Goal: Task Accomplishment & Management: Complete application form

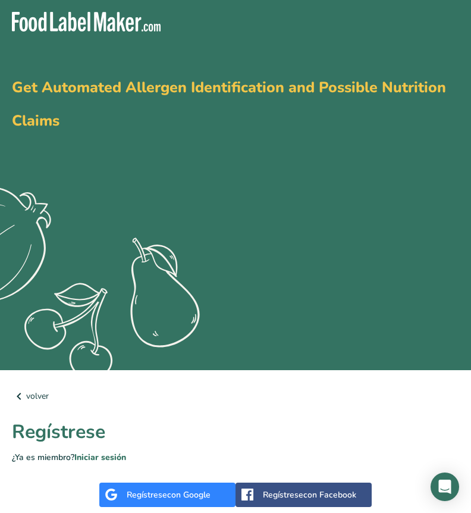
click at [142, 493] on div "Regístrese con Google" at bounding box center [169, 495] width 84 height 12
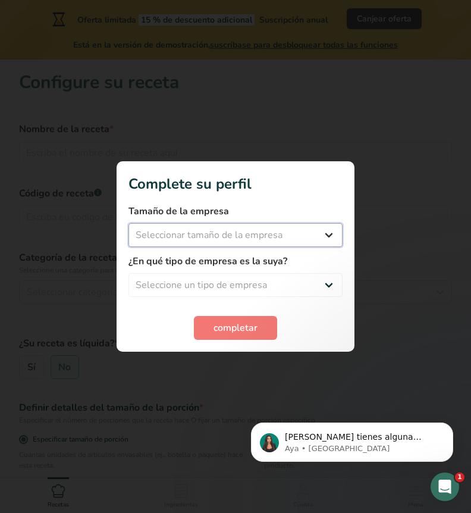
click at [277, 237] on select "Seleccionar tamaño de la empresa Menos de 10 empleados De 10 a 50 empleados De …" at bounding box center [236, 235] width 214 height 24
select select "2"
click at [129, 223] on select "Seleccionar tamaño de la empresa Menos de 10 empleados De 10 a 50 empleados De …" at bounding box center [236, 235] width 214 height 24
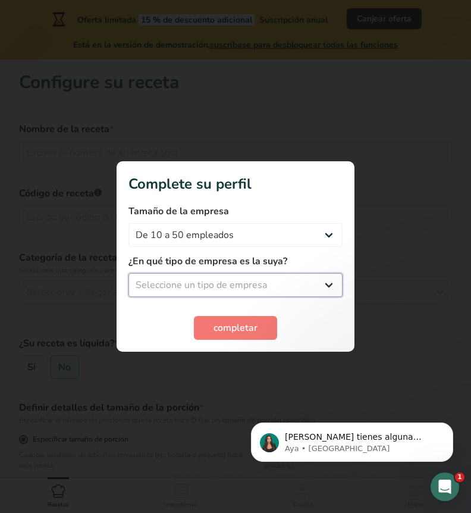
click at [315, 286] on select "Seleccione un tipo de empresa Fabricante de alimentos envasados Restaurante y c…" at bounding box center [236, 285] width 214 height 24
select select "2"
click at [129, 273] on select "Seleccione un tipo de empresa Fabricante de alimentos envasados Restaurante y c…" at bounding box center [236, 285] width 214 height 24
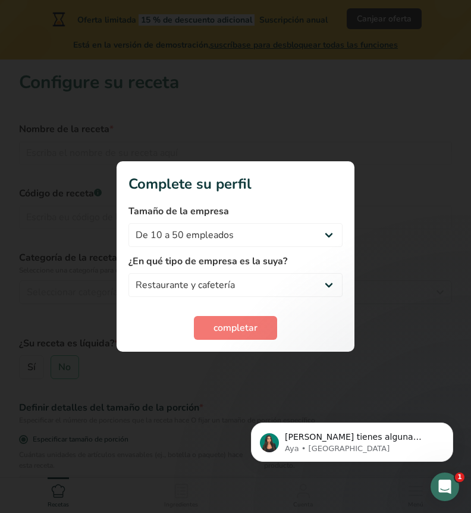
click at [299, 317] on div "completar" at bounding box center [236, 328] width 214 height 24
click at [240, 329] on span "completar" at bounding box center [236, 328] width 44 height 14
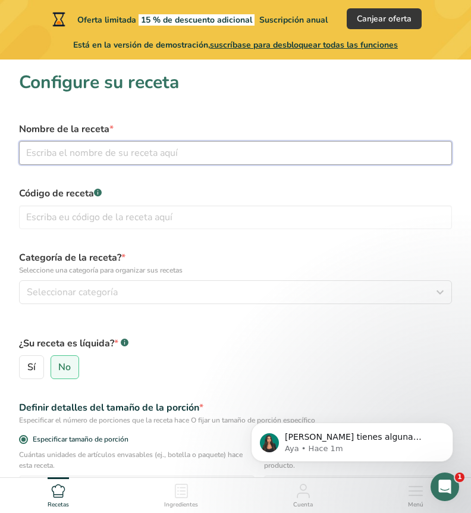
click at [208, 157] on input "text" at bounding box center [235, 153] width 433 height 24
click at [201, 164] on input "text" at bounding box center [235, 153] width 433 height 24
type input "Arroz"
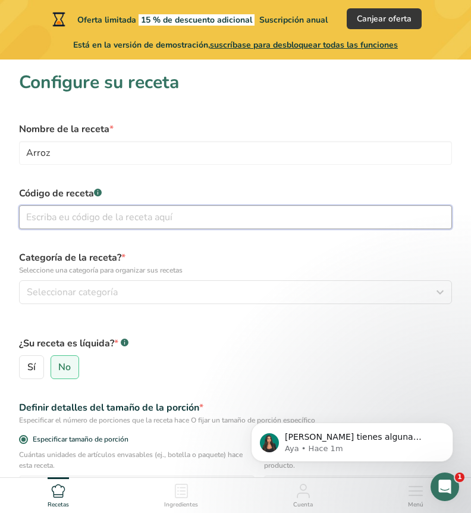
click at [183, 215] on input "text" at bounding box center [235, 217] width 433 height 24
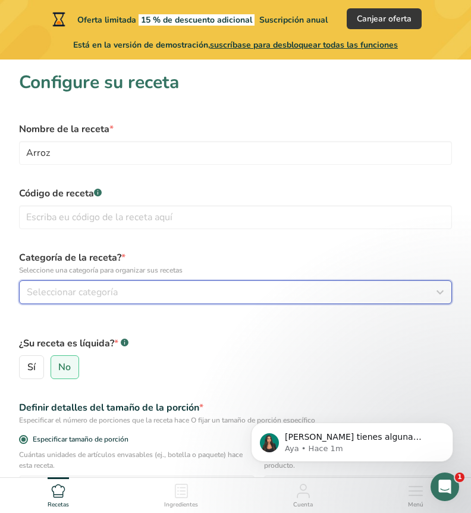
click at [171, 286] on div "Seleccionar categoría" at bounding box center [232, 292] width 411 height 14
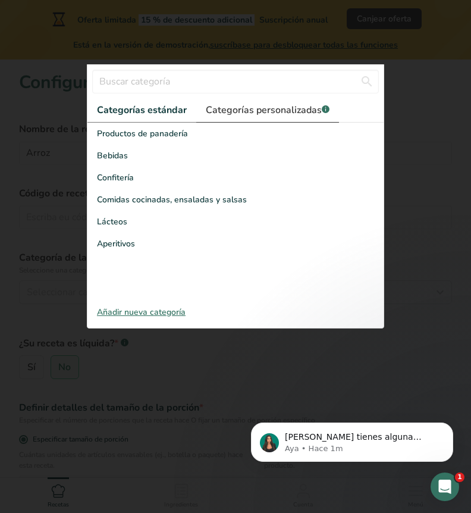
click at [277, 118] on link "Categorías personalizadas .a-a{fill:#347362;}.b-a{fill:#fff;}" at bounding box center [267, 110] width 143 height 24
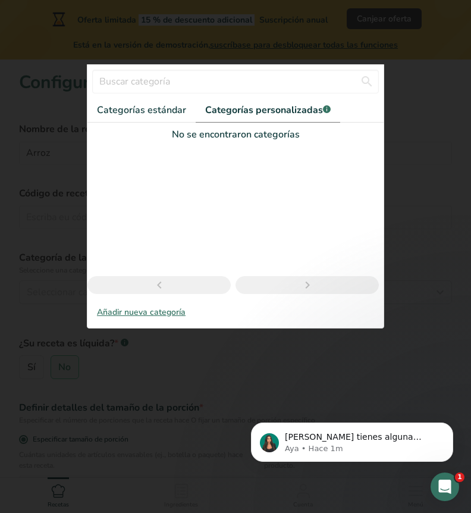
click at [161, 314] on div "Añadir nueva categoría" at bounding box center [235, 312] width 296 height 12
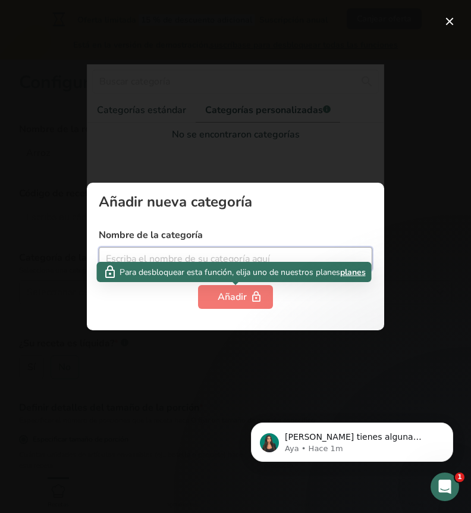
click at [208, 254] on input "text" at bounding box center [236, 259] width 274 height 24
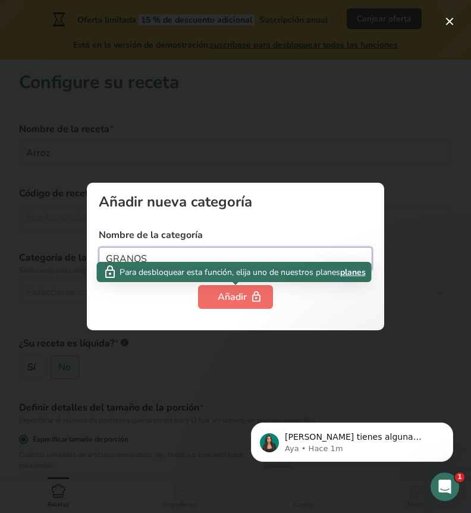
type input "GRANOS"
click at [253, 293] on icon "button" at bounding box center [257, 297] width 12 height 18
click at [243, 298] on div "Añadir" at bounding box center [236, 297] width 36 height 14
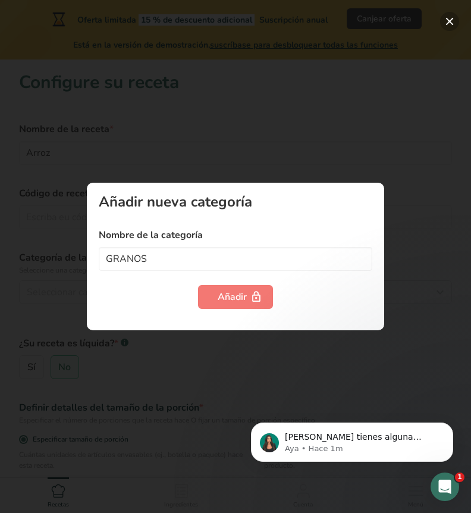
click at [443, 27] on button "button" at bounding box center [449, 21] width 19 height 19
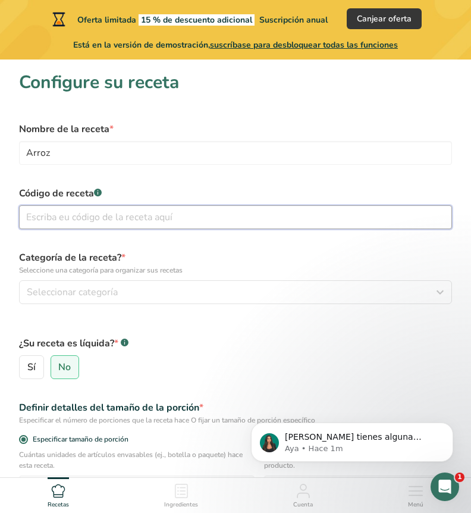
click at [151, 223] on input "text" at bounding box center [235, 217] width 433 height 24
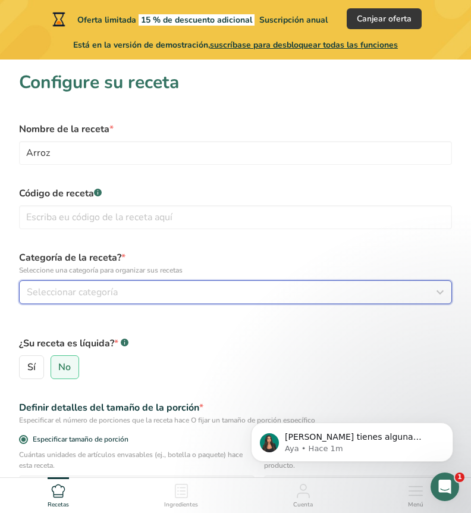
click at [117, 295] on div "Seleccionar categoría" at bounding box center [232, 292] width 411 height 14
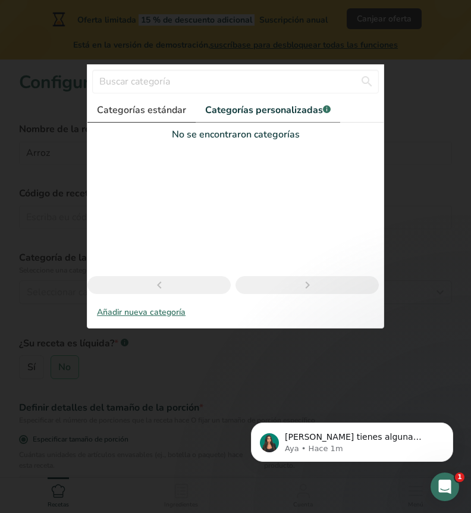
click at [173, 109] on span "Categorías estándar" at bounding box center [141, 110] width 89 height 14
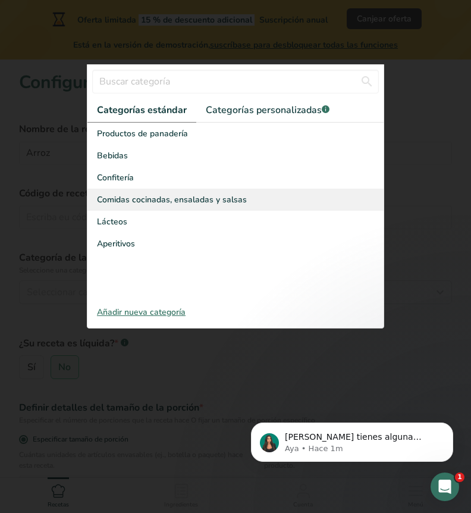
click at [140, 199] on span "Comidas cocinadas, ensaladas y salsas" at bounding box center [172, 199] width 150 height 12
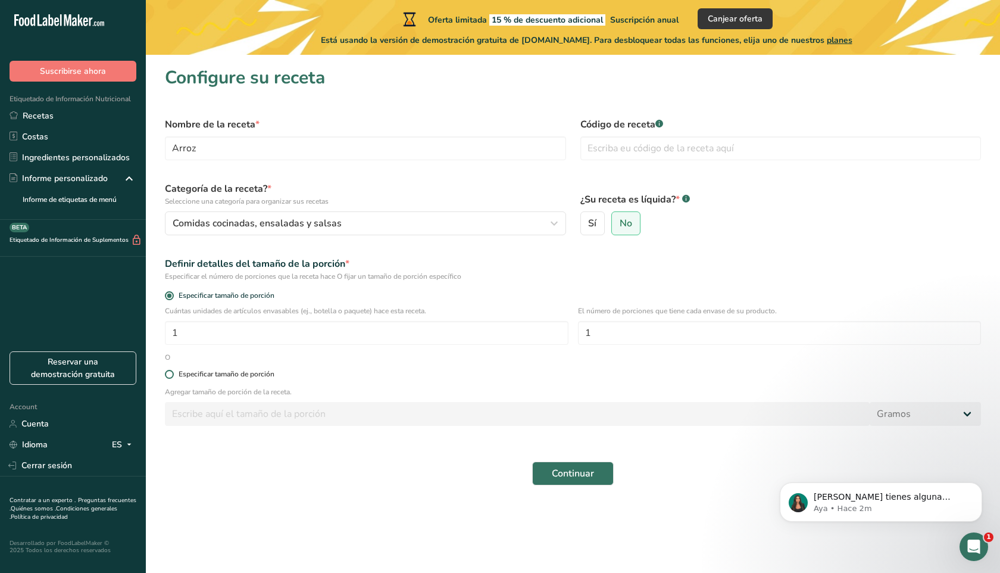
click at [171, 374] on span at bounding box center [169, 374] width 9 height 9
click at [171, 374] on input "Especificar tamaño de porción" at bounding box center [169, 374] width 8 height 8
radio input "true"
radio input "false"
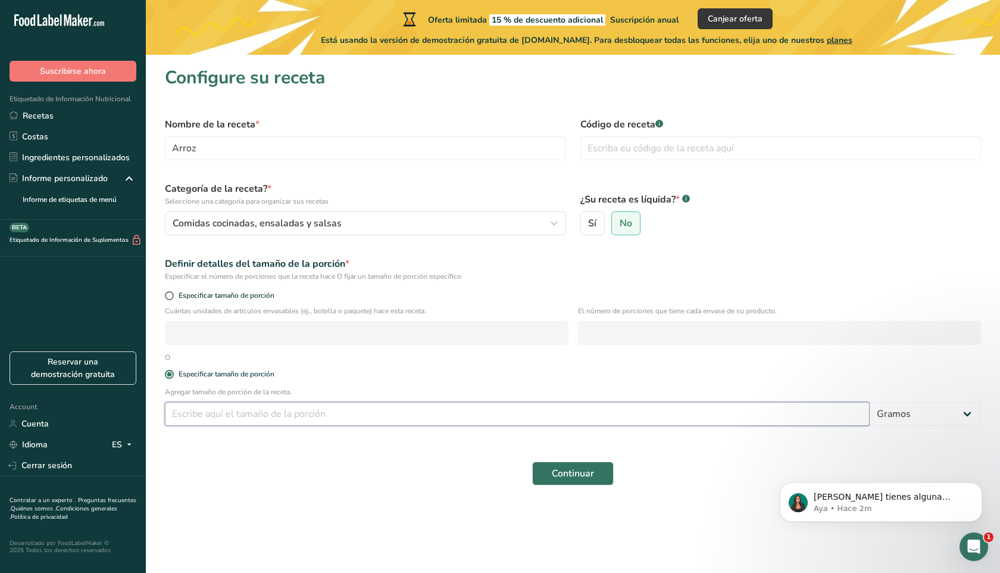
click at [245, 415] on input "number" at bounding box center [517, 414] width 705 height 24
type input "160"
click at [471, 465] on button "Continuar" at bounding box center [573, 473] width 82 height 24
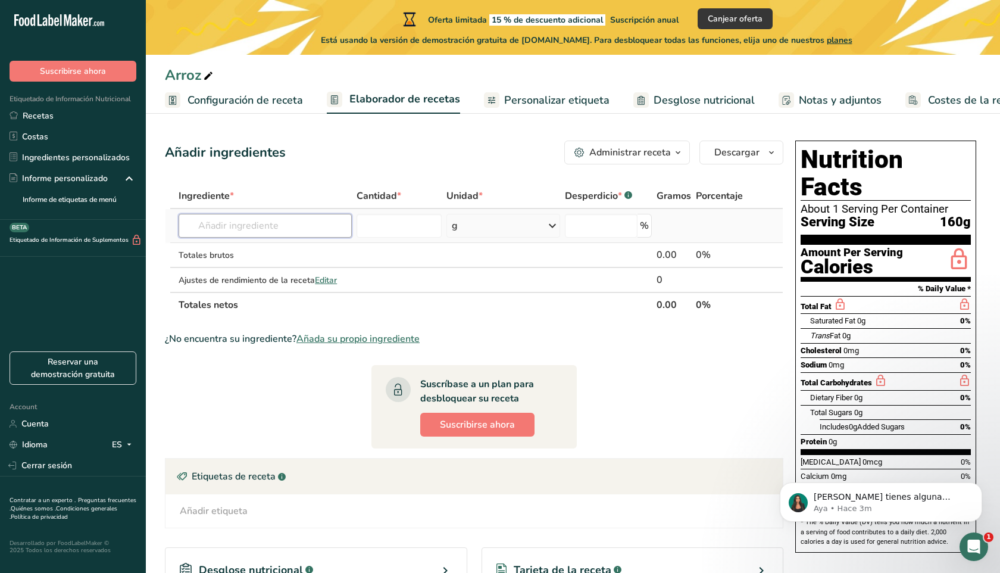
click at [304, 235] on input "text" at bounding box center [265, 226] width 173 height 24
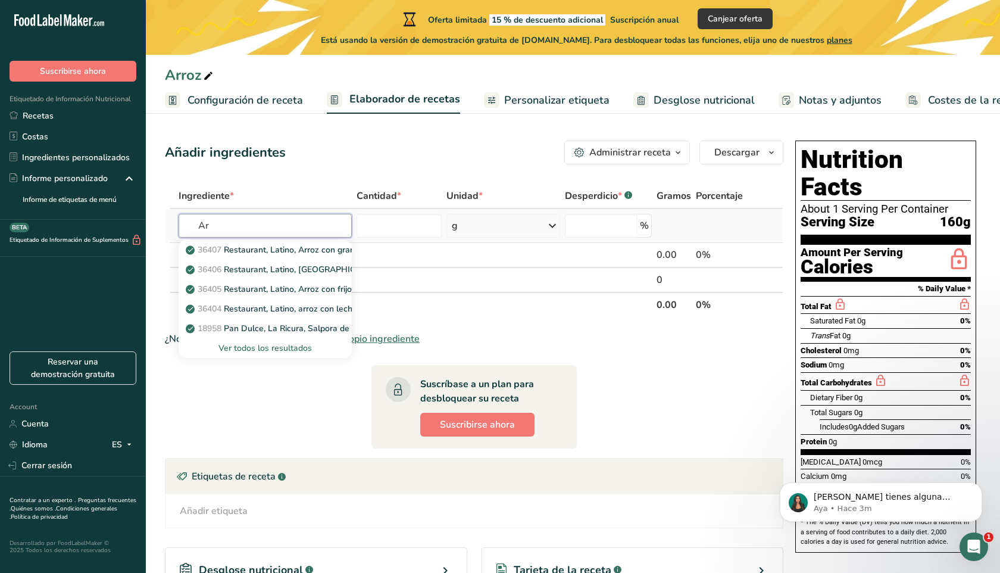
type input "A"
type input "arroz bl"
click at [290, 253] on p "20046 Arroz, blanco, de grano largo, sancochado, enriquecido, seco" at bounding box center [321, 249] width 267 height 12
type input "Rice, white, long-grain, parboiled, enriched, dry"
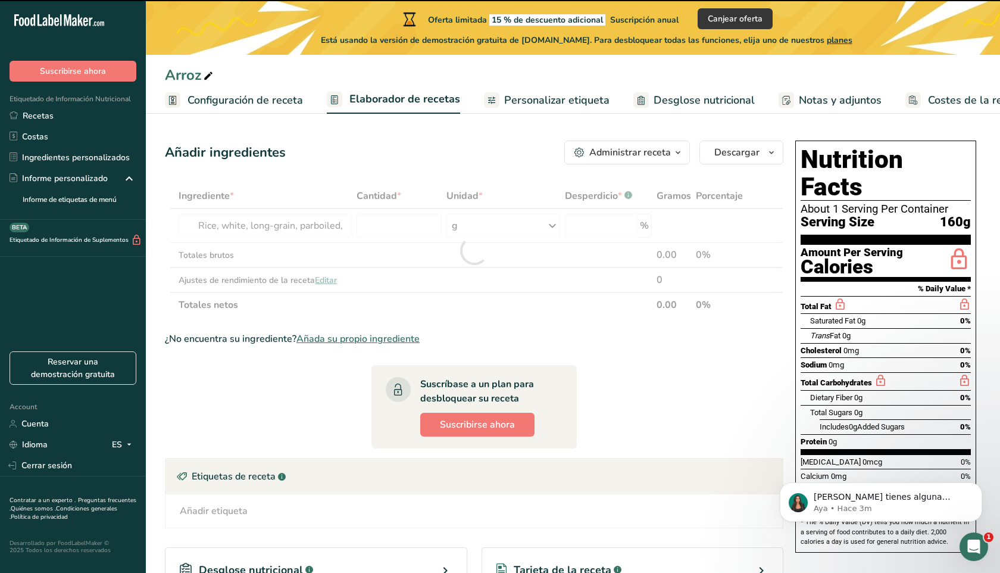
type input "0"
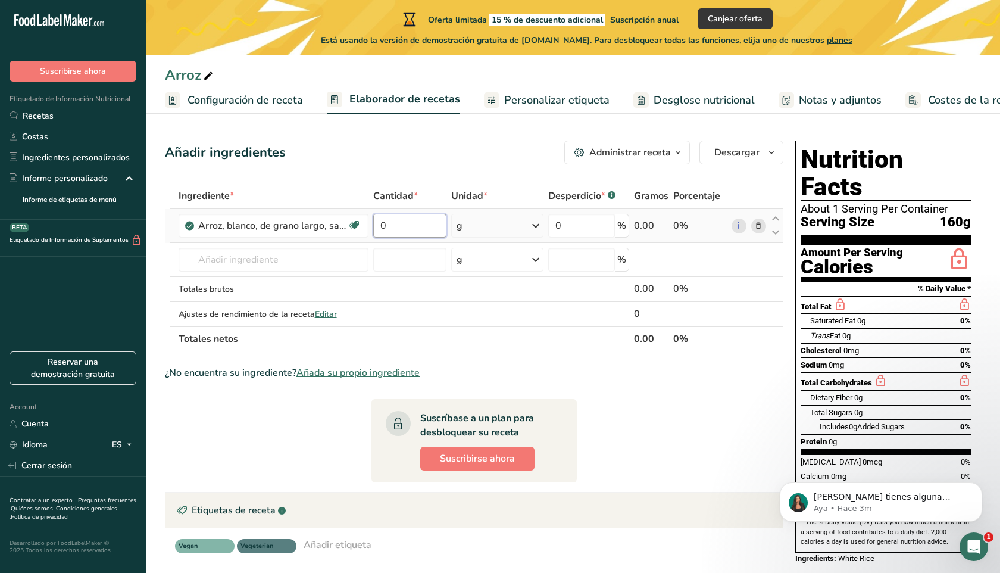
click at [415, 226] on input "0" at bounding box center [410, 226] width 74 height 24
click at [341, 256] on div "Ingrediente * Cantidad * Unidad * Desperdicio * .a-a{fill:#347362;}.b-a{fill:#f…" at bounding box center [474, 267] width 618 height 168
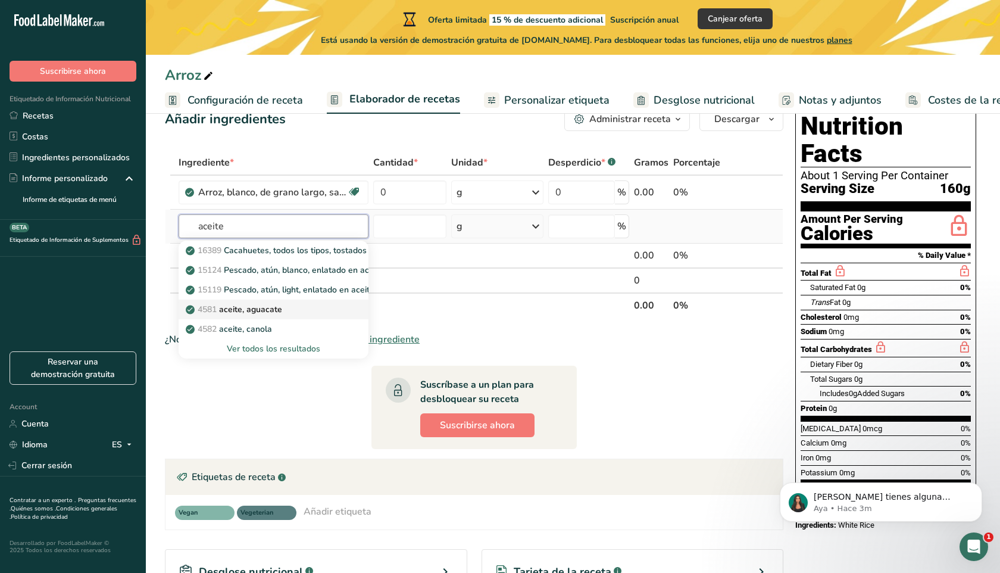
scroll to position [36, 0]
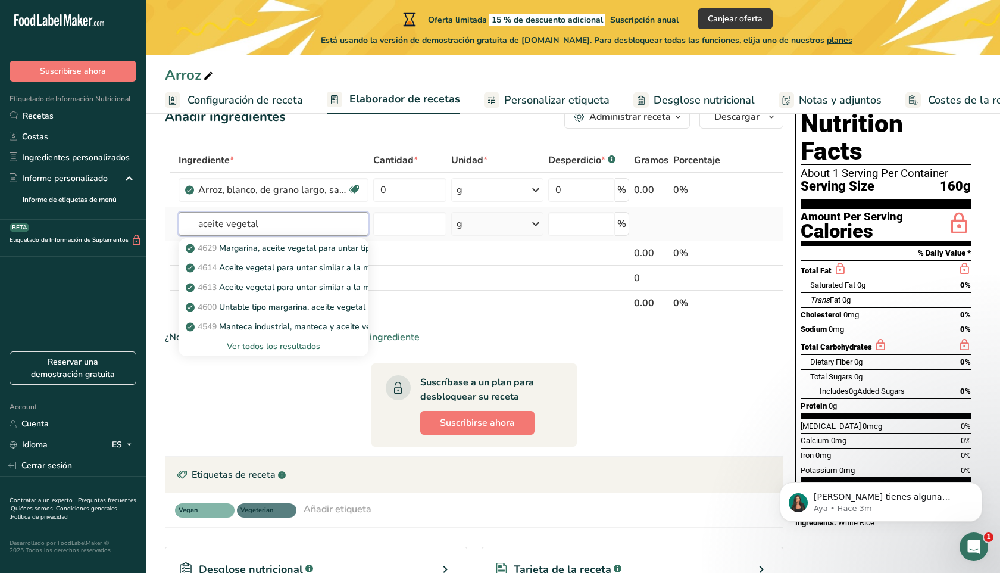
type input "aceite vegetal"
click at [271, 343] on div "Ver todos los resultados" at bounding box center [273, 346] width 171 height 12
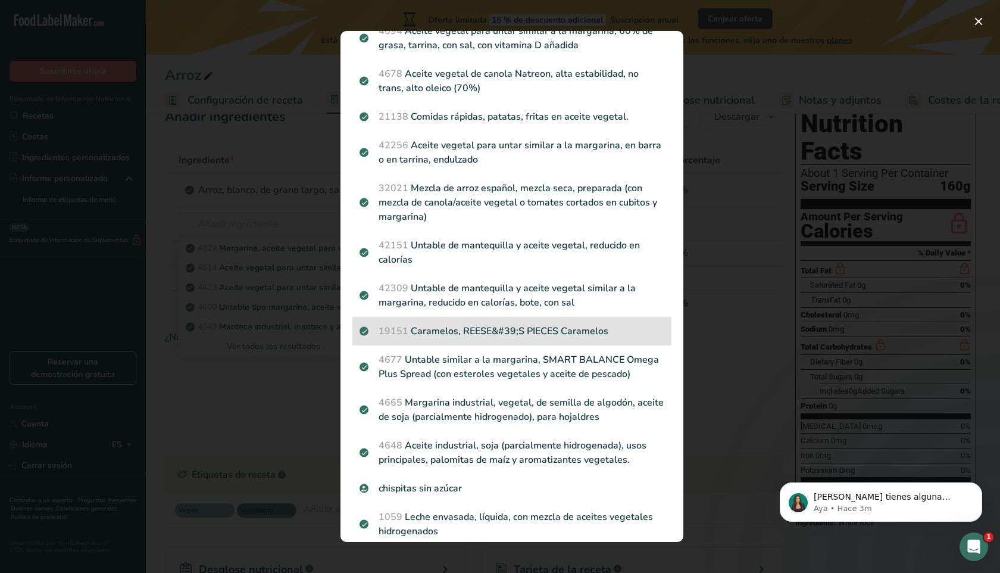
scroll to position [0, 0]
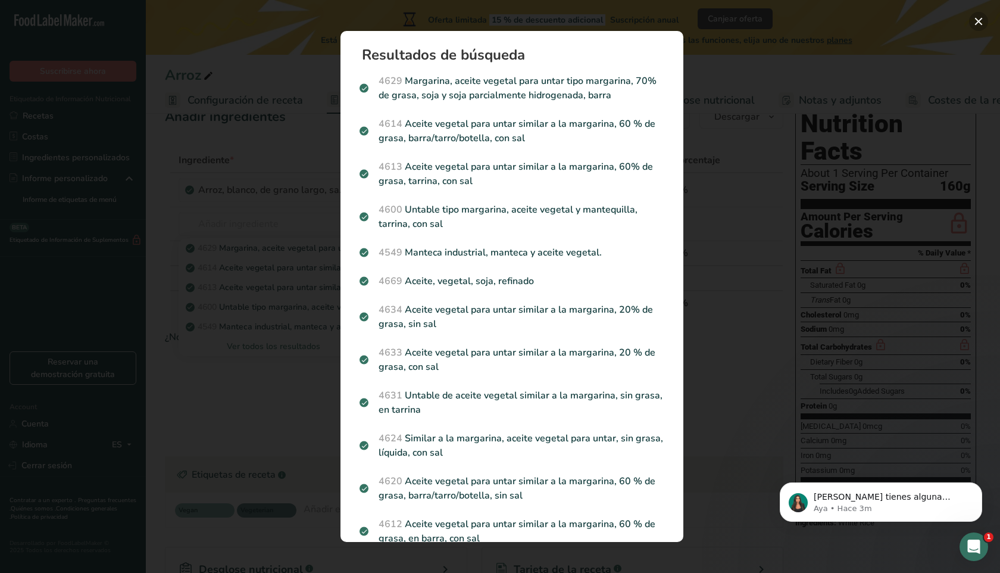
click at [471, 19] on button "Search results modal" at bounding box center [978, 21] width 19 height 19
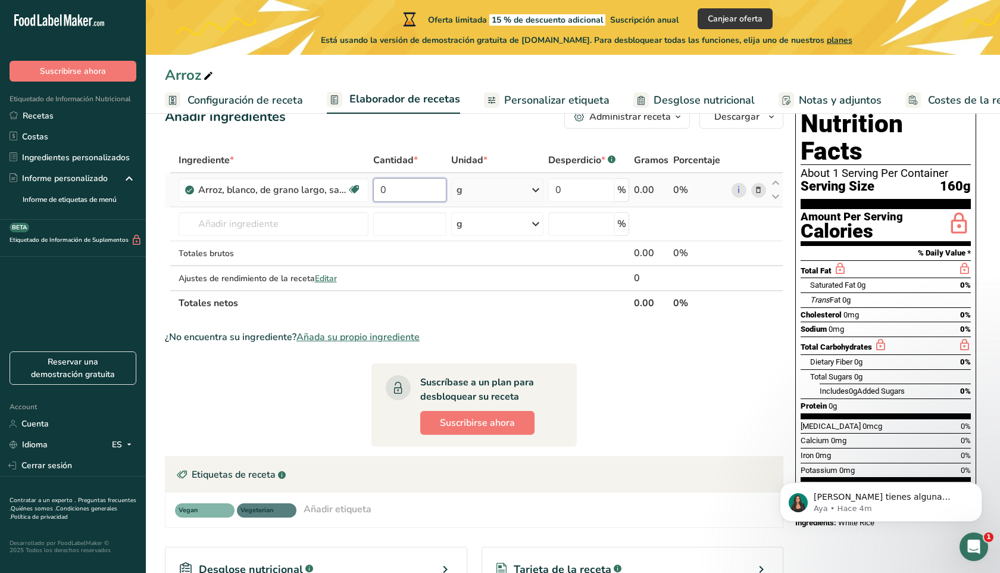
click at [398, 187] on input "0" at bounding box center [410, 190] width 74 height 24
click at [382, 186] on input "76" at bounding box center [410, 190] width 74 height 24
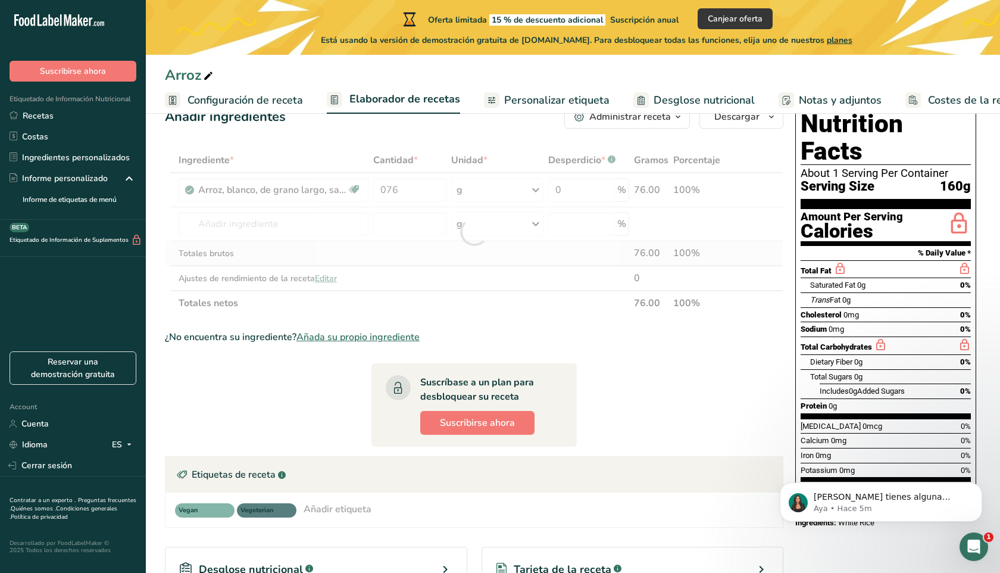
click at [471, 257] on div "Ingrediente * Cantidad * Unidad * Desperdicio * .a-a{fill:#347362;}.b-a{fill:#f…" at bounding box center [474, 232] width 618 height 168
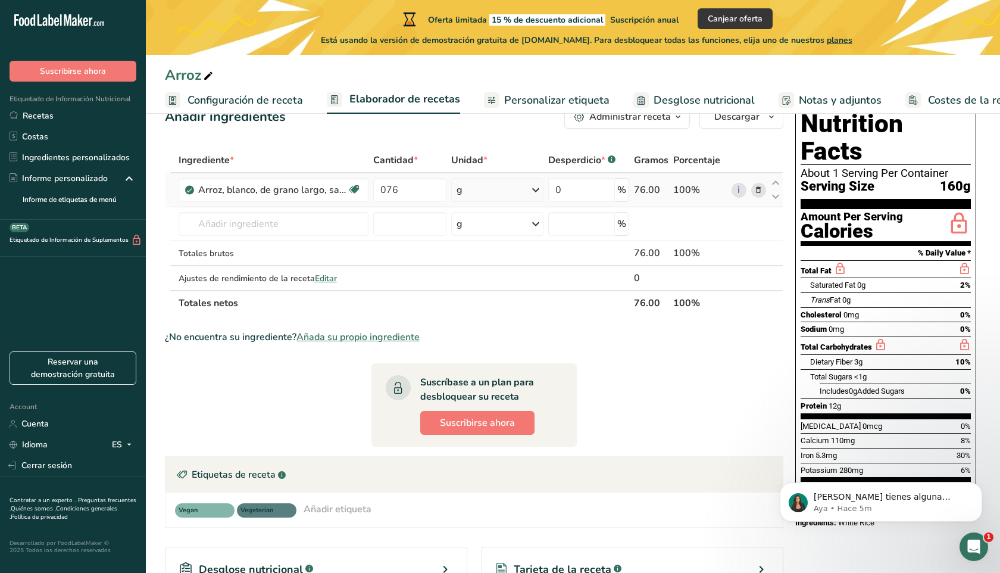
click at [471, 195] on div "g" at bounding box center [497, 190] width 92 height 24
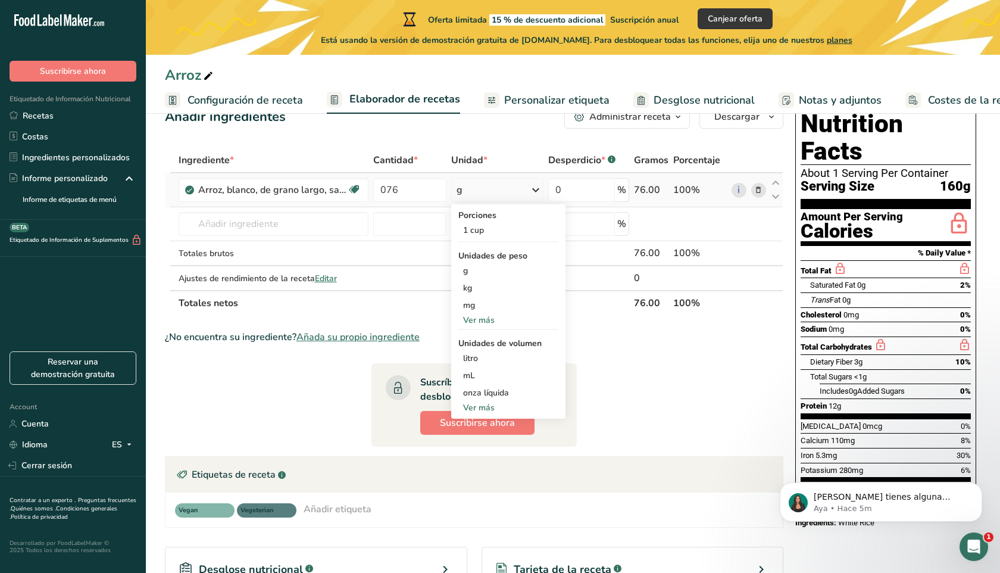
click at [471, 195] on div "g" at bounding box center [497, 190] width 92 height 24
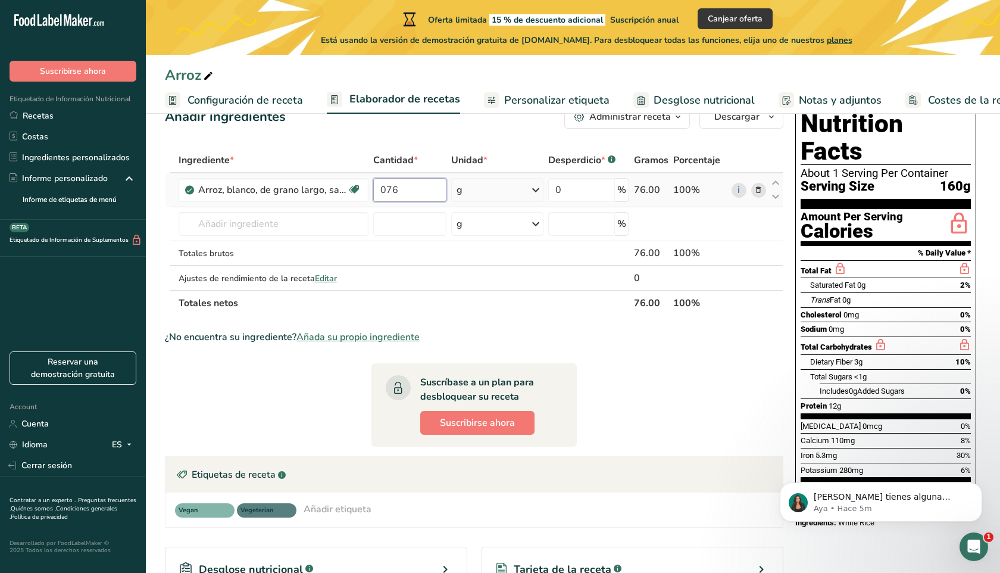
click at [418, 192] on input "076" at bounding box center [410, 190] width 74 height 24
click at [385, 190] on input "076" at bounding box center [410, 190] width 74 height 24
click at [401, 190] on input "076" at bounding box center [410, 190] width 74 height 24
type input "7"
type input "1"
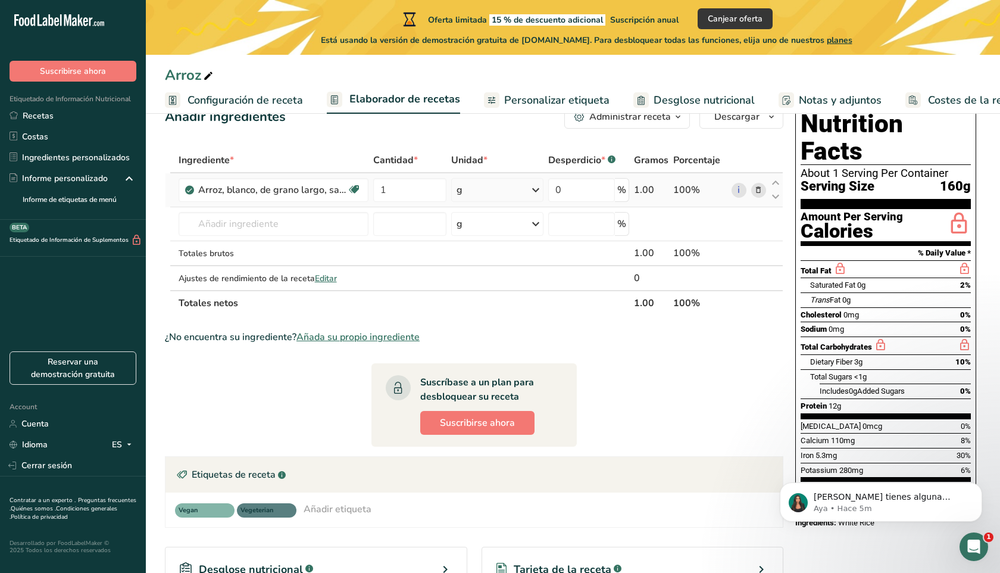
click at [471, 191] on div "Ingrediente * Cantidad * Unidad * Desperdicio * .a-a{fill:#347362;}.b-a{fill:#f…" at bounding box center [474, 232] width 618 height 168
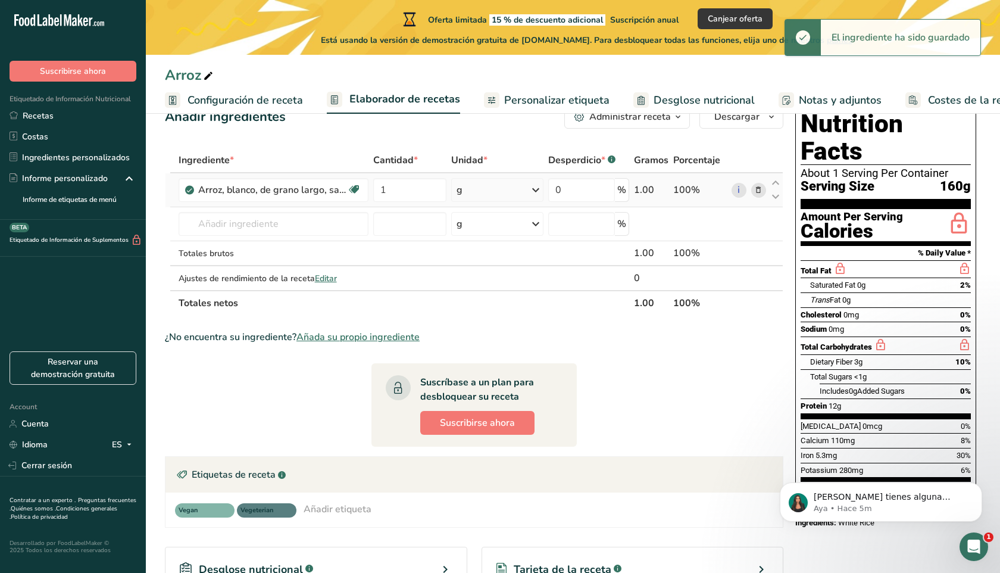
click at [471, 190] on div "g" at bounding box center [497, 190] width 92 height 24
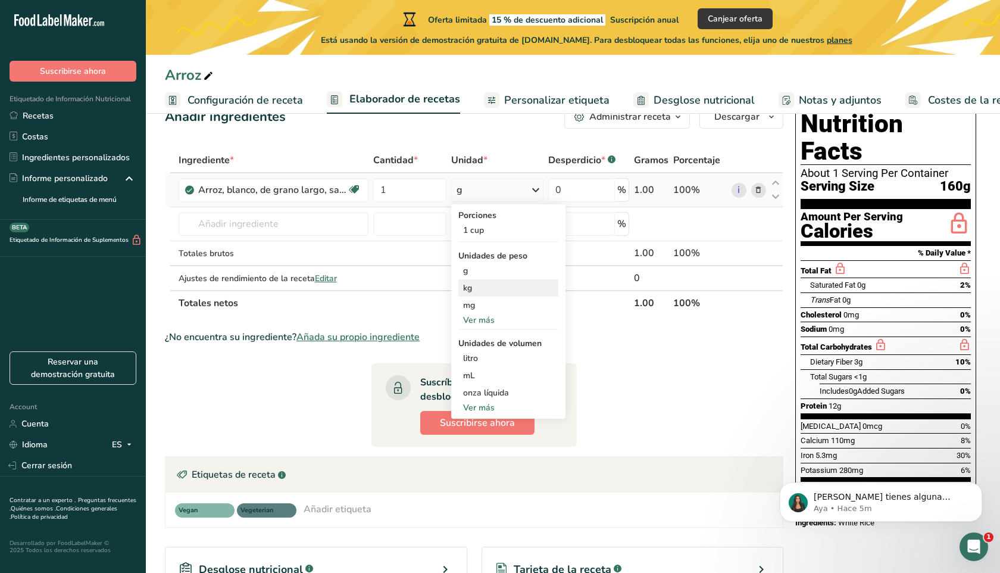
click at [471, 288] on div "kg" at bounding box center [508, 287] width 100 height 17
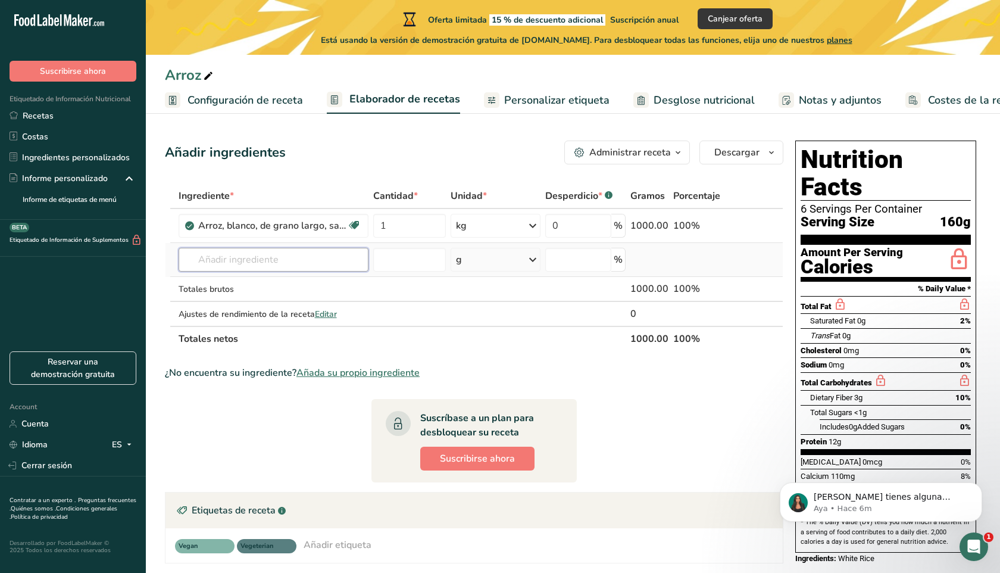
click at [305, 256] on input "text" at bounding box center [274, 260] width 190 height 24
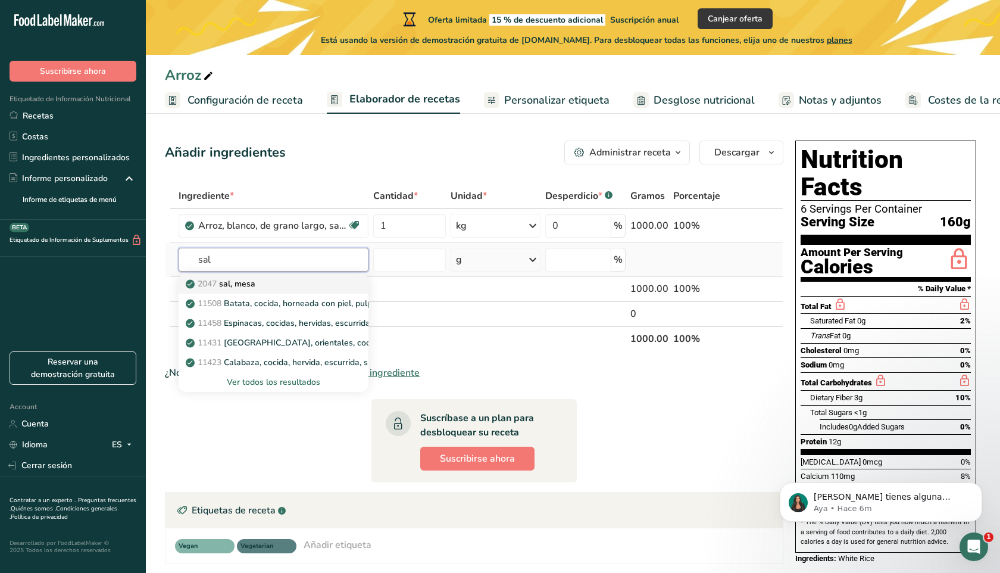
type input "sal"
click at [298, 284] on div "2047 sal, [GEOGRAPHIC_DATA]" at bounding box center [264, 283] width 152 height 12
type input "Salt, table"
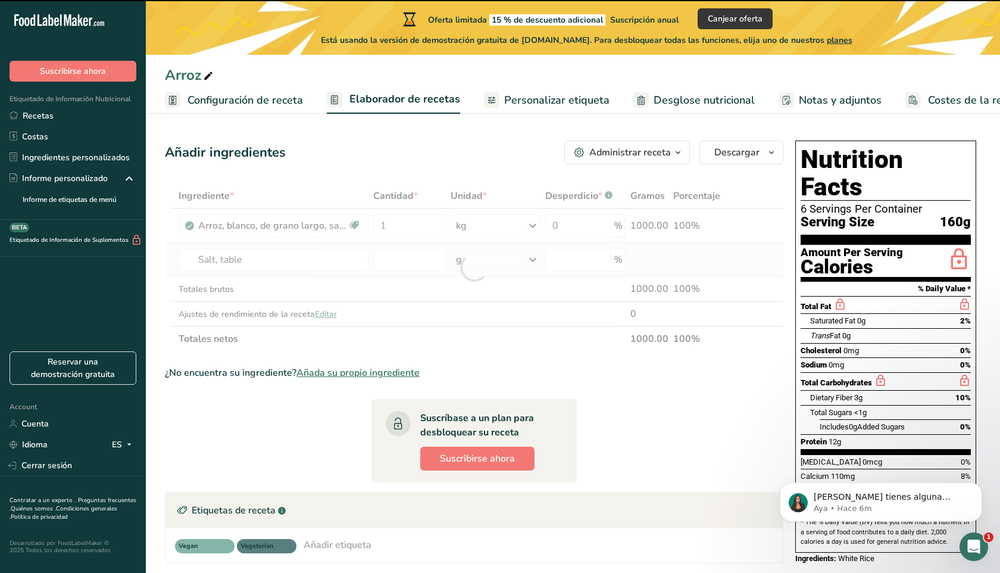
type input "0"
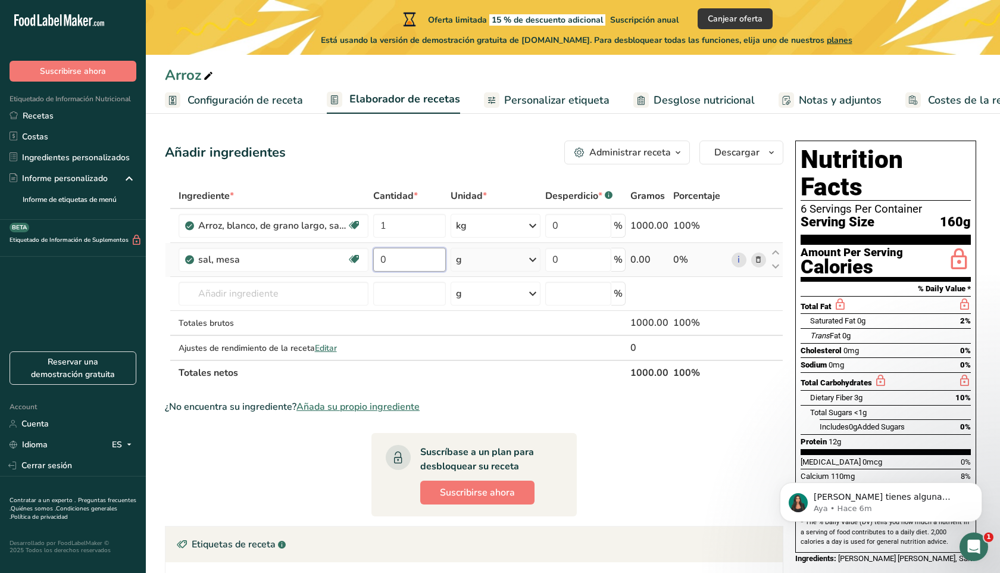
click at [420, 257] on input "0" at bounding box center [409, 260] width 73 height 24
type input "25"
click at [471, 422] on section "Ingrediente * Cantidad * Unidad * Desperdicio * .a-a{fill:#347362;}.b-a{fill:#f…" at bounding box center [474, 493] width 618 height 620
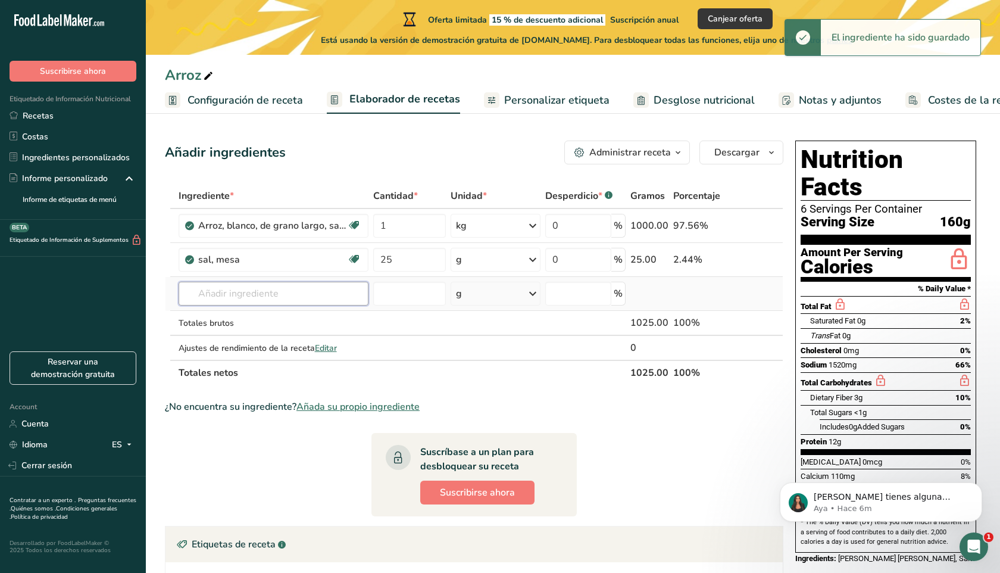
click at [344, 302] on input "text" at bounding box center [274, 294] width 190 height 24
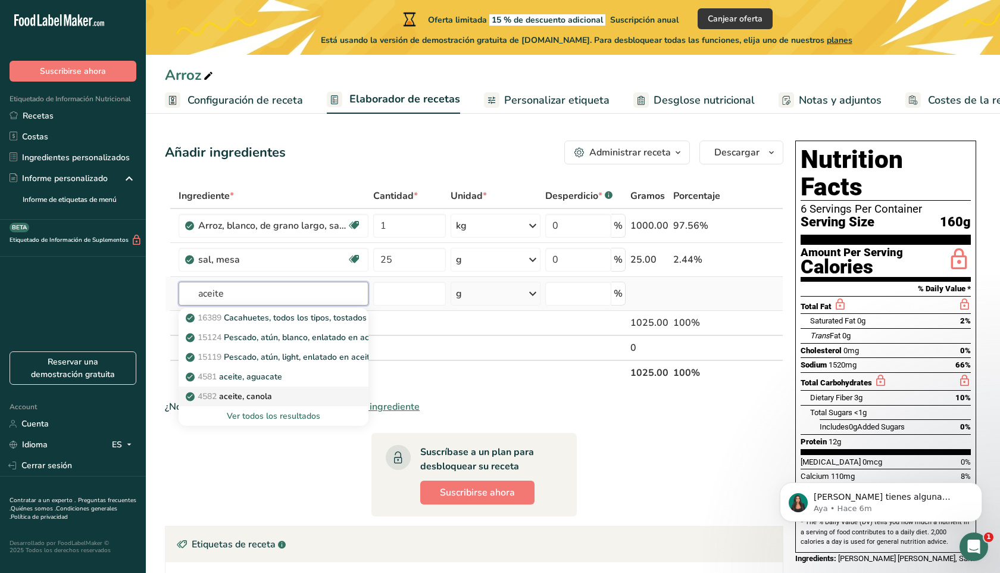
type input "aceite"
click at [280, 398] on div "4582 aceite, canola" at bounding box center [264, 396] width 152 height 12
type input "Oil, canola"
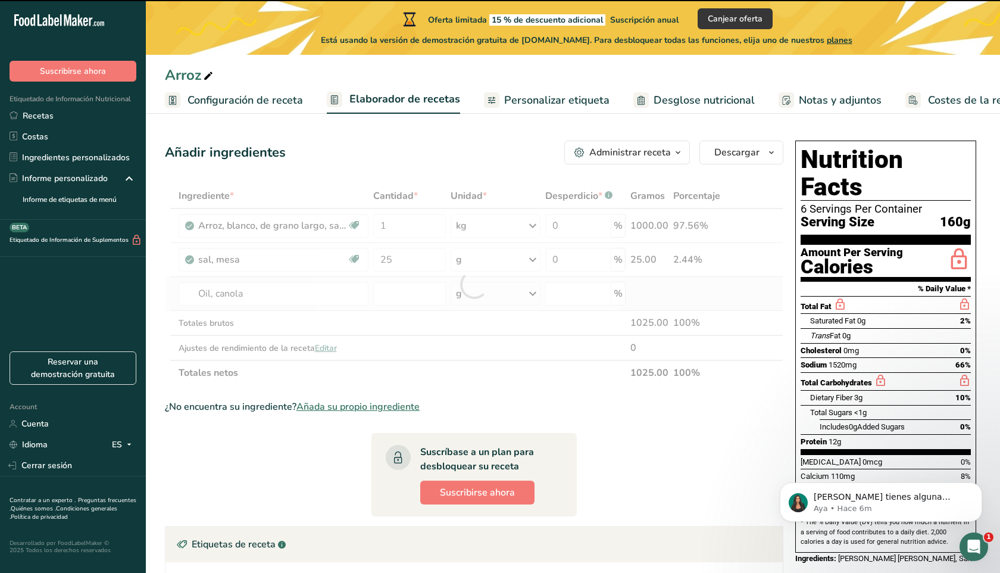
type input "0"
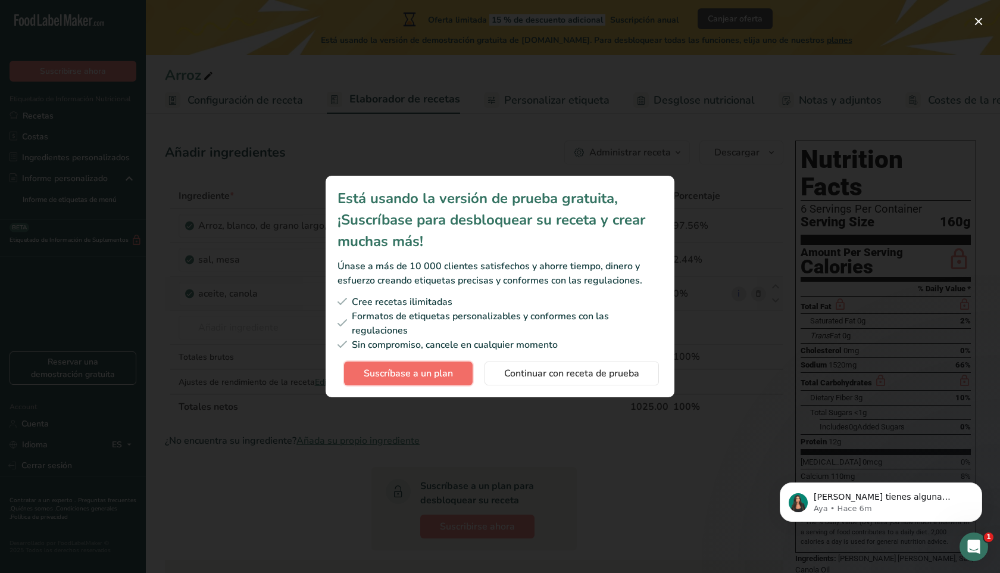
click at [433, 378] on span "Suscríbase a un plan" at bounding box center [408, 373] width 89 height 14
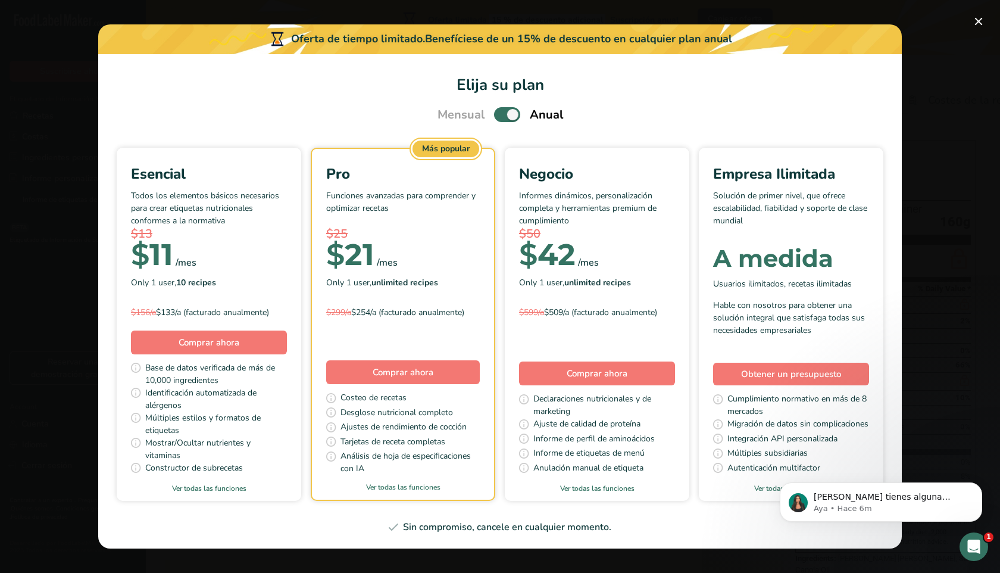
click at [471, 118] on span "Pick Your Pricing Plan Modal" at bounding box center [507, 114] width 26 height 15
click at [471, 118] on input "Pick Your Pricing Plan Modal" at bounding box center [498, 115] width 8 height 8
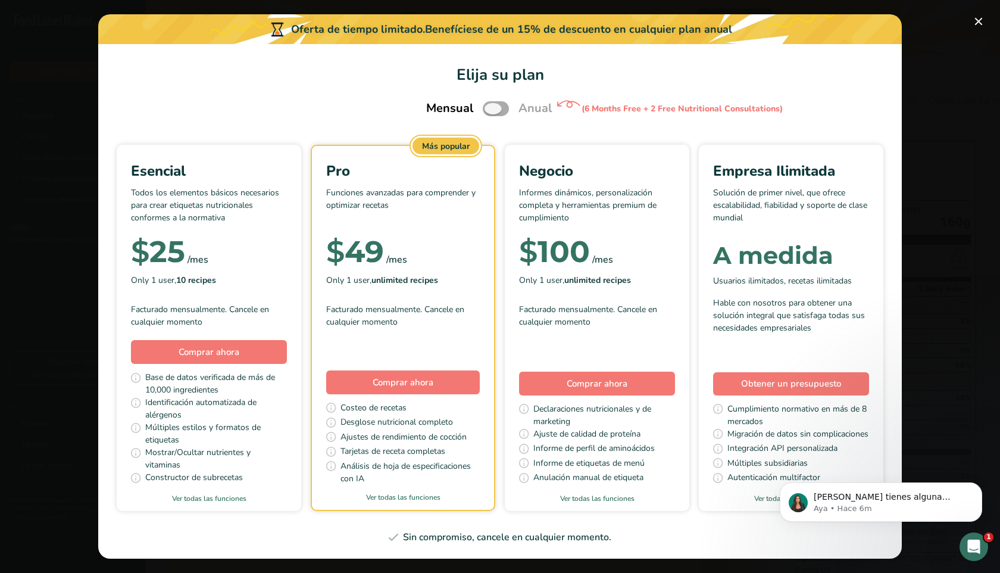
click at [471, 111] on span "Pick Your Pricing Plan Modal" at bounding box center [496, 108] width 26 height 15
click at [471, 111] on input "Pick Your Pricing Plan Modal" at bounding box center [487, 109] width 8 height 8
checkbox input "true"
